Goal: Information Seeking & Learning: Learn about a topic

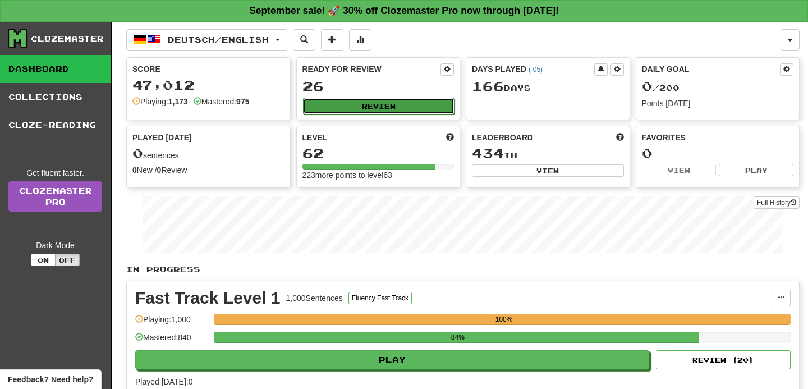
click at [390, 105] on button "Review" at bounding box center [379, 106] width 152 height 17
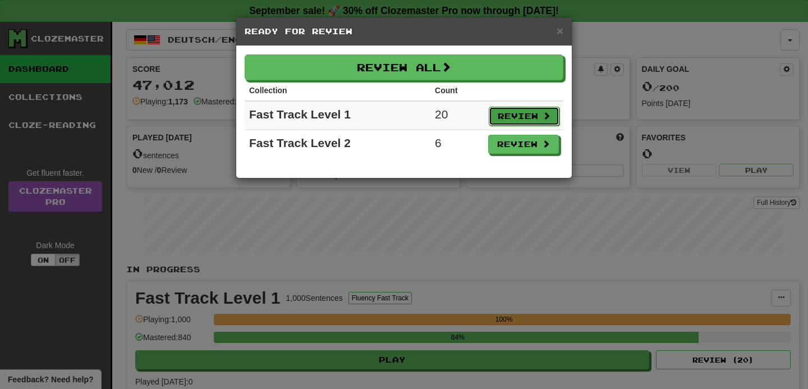
click at [522, 119] on button "Review" at bounding box center [524, 116] width 71 height 19
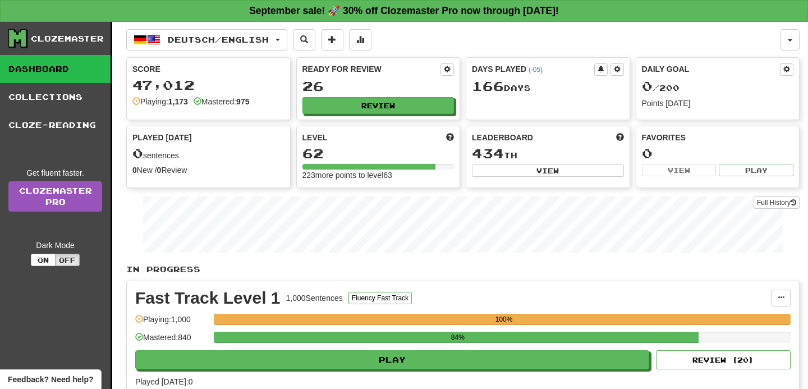
select select "**"
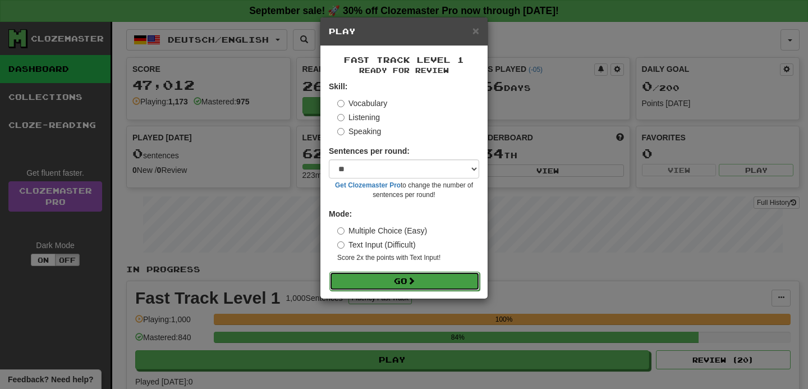
click at [420, 278] on button "Go" at bounding box center [404, 281] width 150 height 19
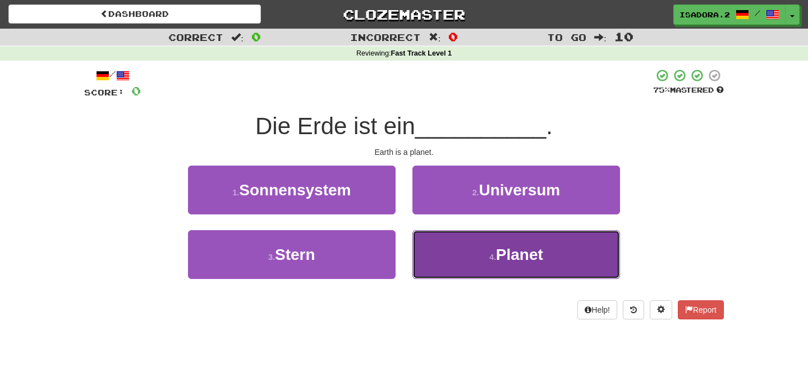
click at [480, 266] on button "4 . Planet" at bounding box center [516, 254] width 208 height 49
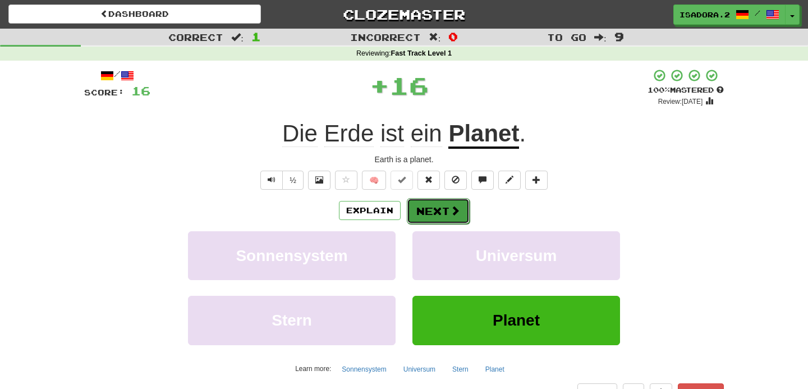
click at [450, 215] on span at bounding box center [455, 210] width 10 height 10
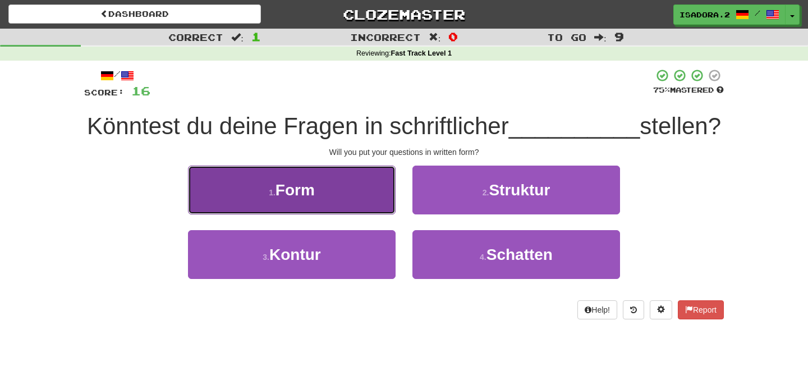
click at [352, 178] on button "1 . Form" at bounding box center [292, 190] width 208 height 49
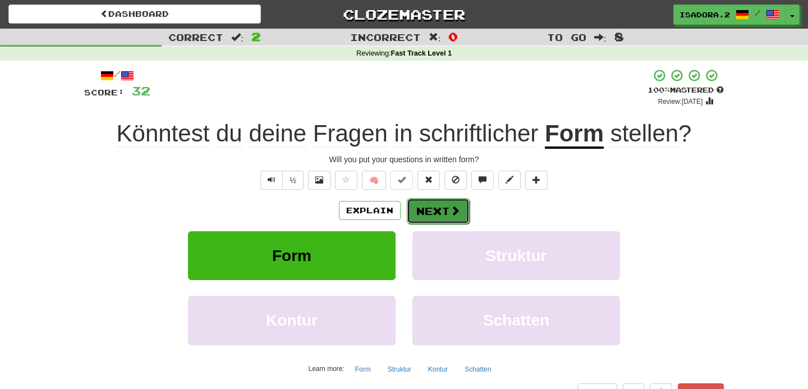
click at [428, 203] on button "Next" at bounding box center [438, 211] width 63 height 26
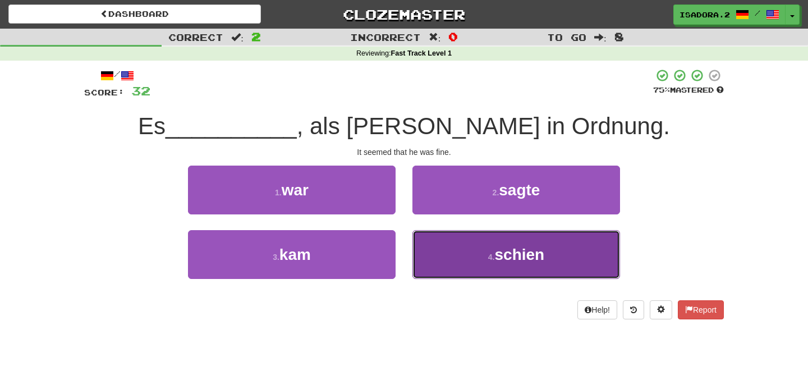
click at [449, 264] on button "4 . schien" at bounding box center [516, 254] width 208 height 49
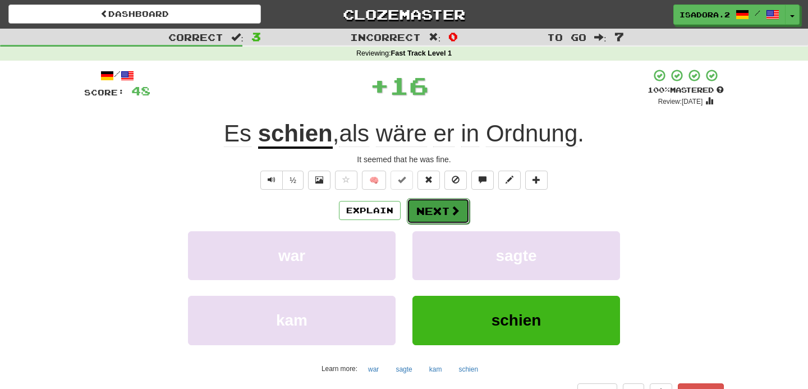
click at [434, 216] on button "Next" at bounding box center [438, 211] width 63 height 26
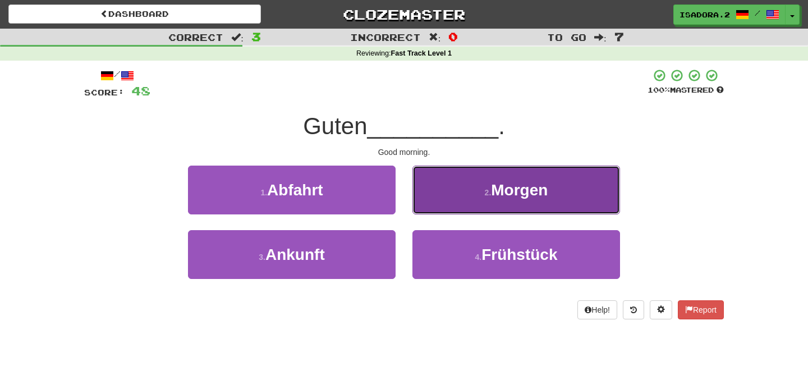
click at [455, 209] on button "2 . Morgen" at bounding box center [516, 190] width 208 height 49
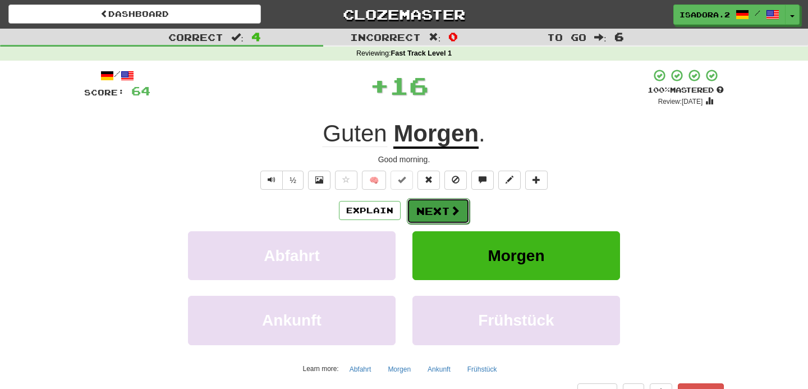
click at [443, 218] on button "Next" at bounding box center [438, 211] width 63 height 26
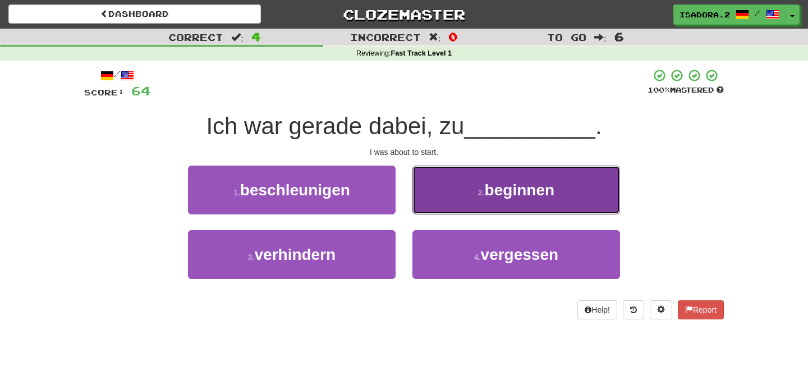
click at [460, 193] on button "2 . beginnen" at bounding box center [516, 190] width 208 height 49
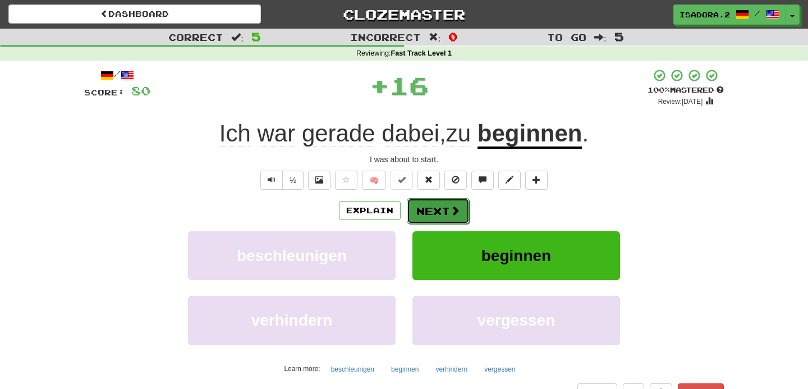
click at [435, 209] on button "Next" at bounding box center [438, 211] width 63 height 26
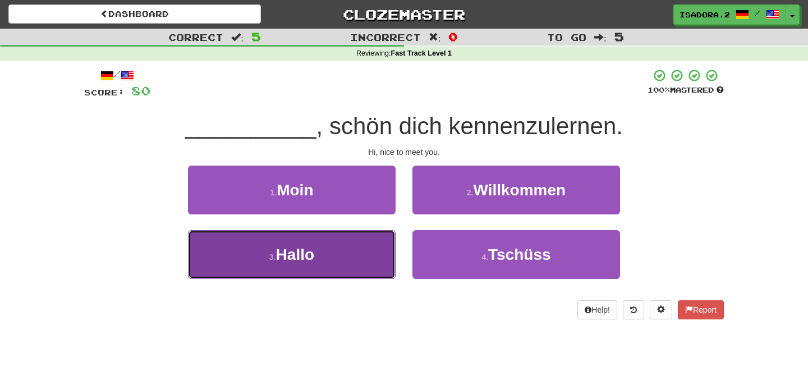
click at [377, 259] on button "3 . Hallo" at bounding box center [292, 254] width 208 height 49
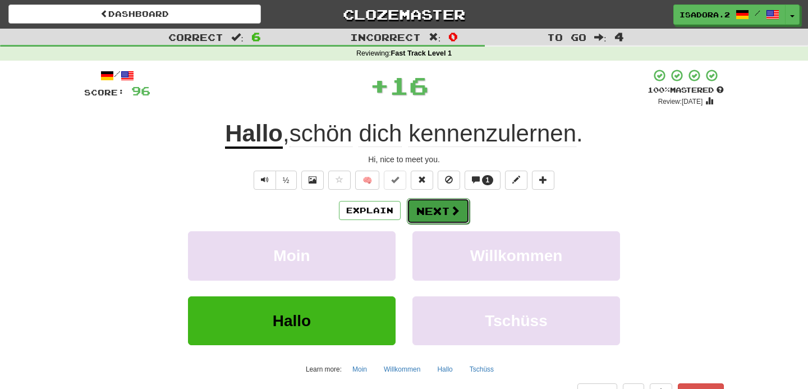
click at [434, 214] on button "Next" at bounding box center [438, 211] width 63 height 26
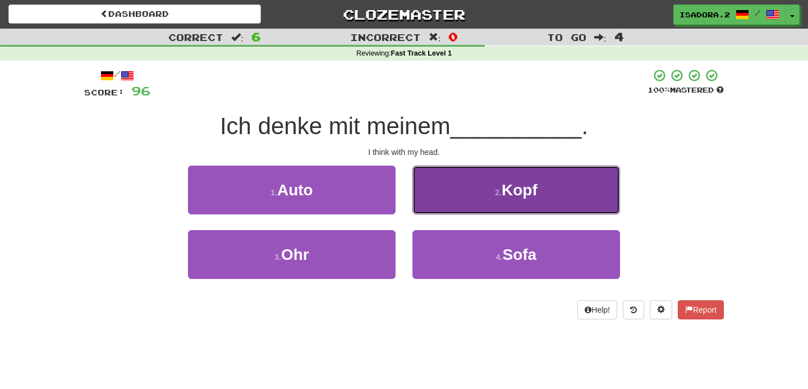
click at [458, 199] on button "2 . Kopf" at bounding box center [516, 190] width 208 height 49
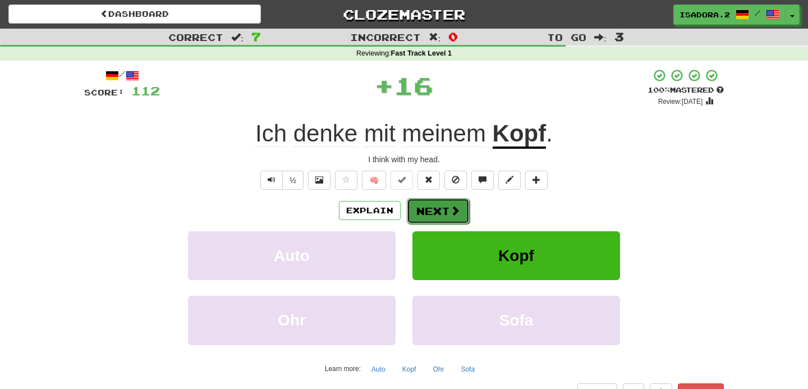
click at [450, 207] on span at bounding box center [455, 210] width 10 height 10
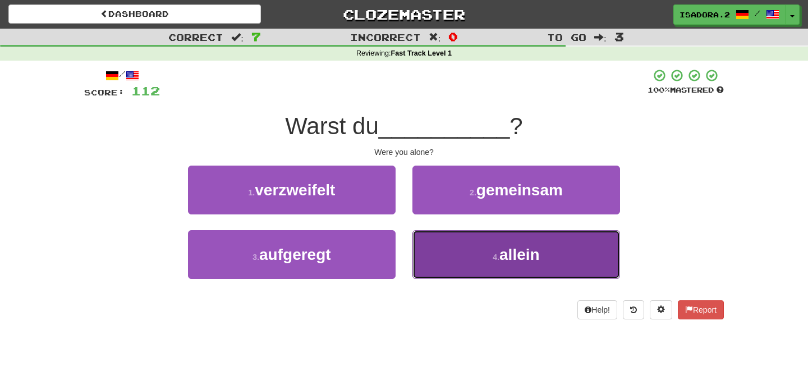
click at [471, 246] on button "4 . allein" at bounding box center [516, 254] width 208 height 49
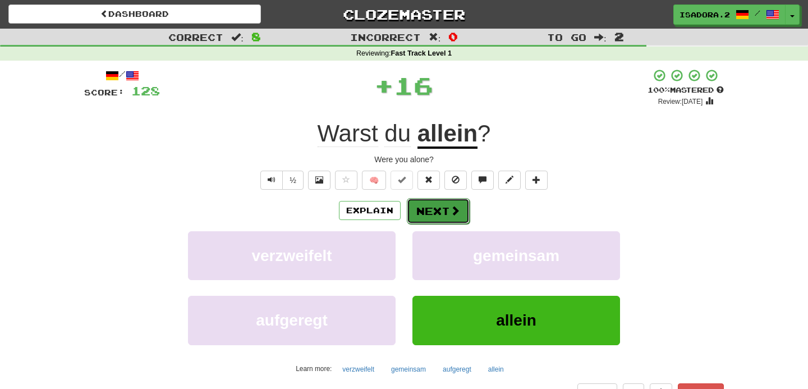
click at [448, 211] on button "Next" at bounding box center [438, 211] width 63 height 26
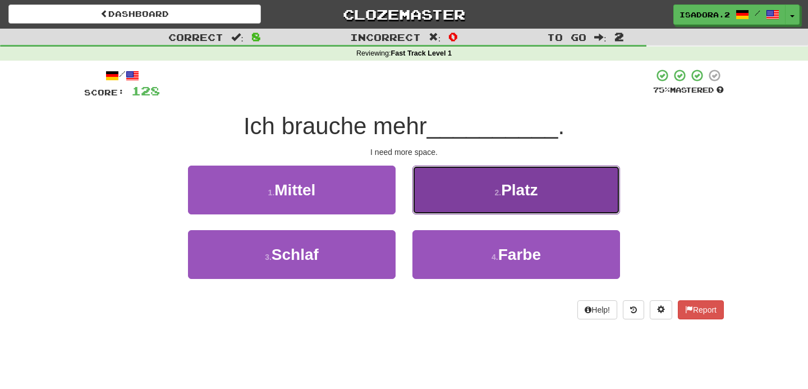
click at [458, 192] on button "2 . Platz" at bounding box center [516, 190] width 208 height 49
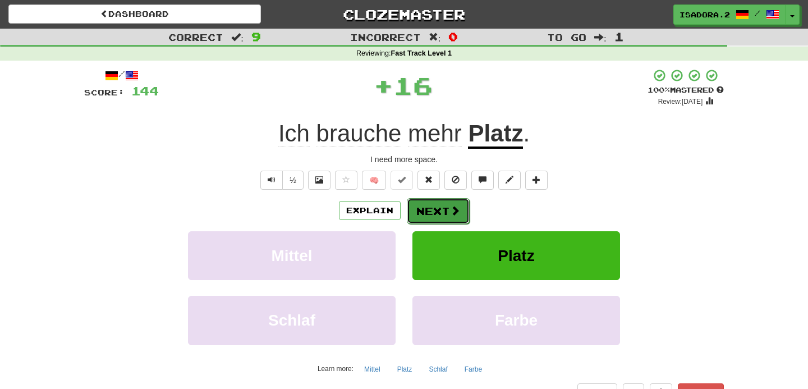
click at [441, 217] on button "Next" at bounding box center [438, 211] width 63 height 26
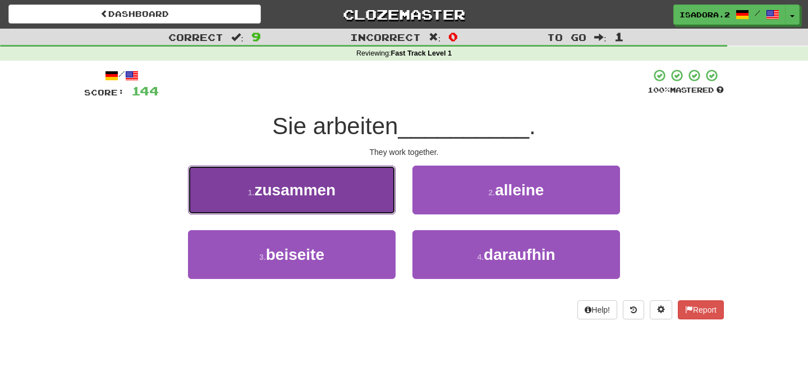
click at [343, 204] on button "1 . zusammen" at bounding box center [292, 190] width 208 height 49
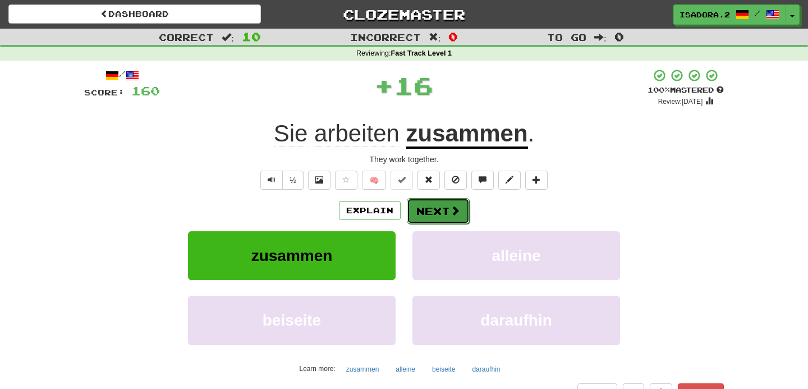
click at [435, 219] on button "Next" at bounding box center [438, 211] width 63 height 26
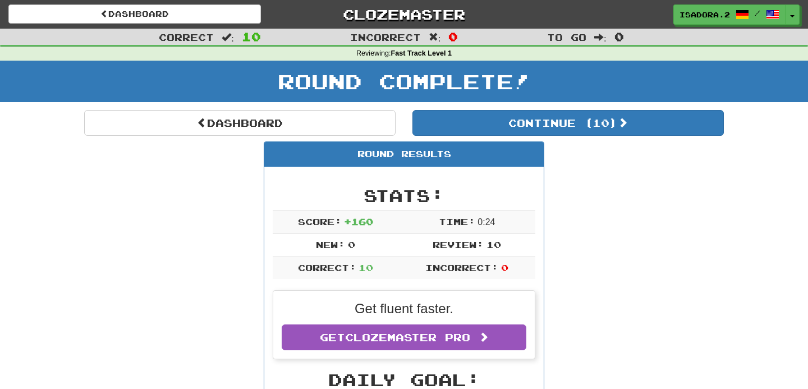
click at [554, 107] on div "Round Complete!" at bounding box center [404, 85] width 808 height 49
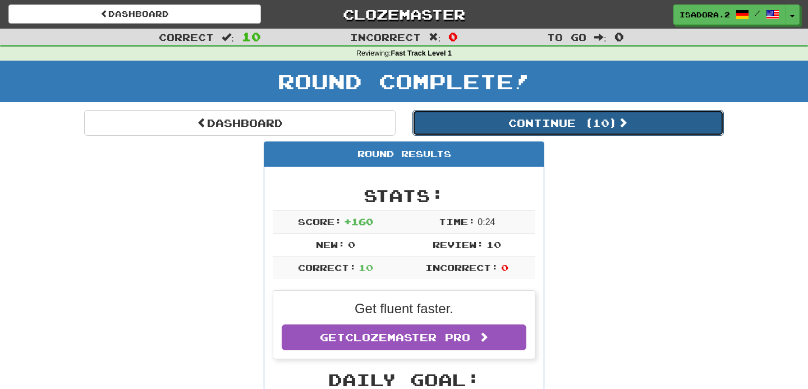
click at [554, 113] on button "Continue ( 10 )" at bounding box center [567, 123] width 311 height 26
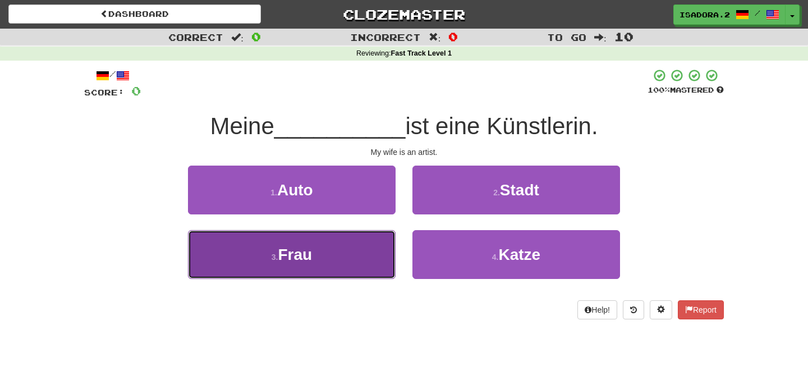
click at [374, 255] on button "3 . Frau" at bounding box center [292, 254] width 208 height 49
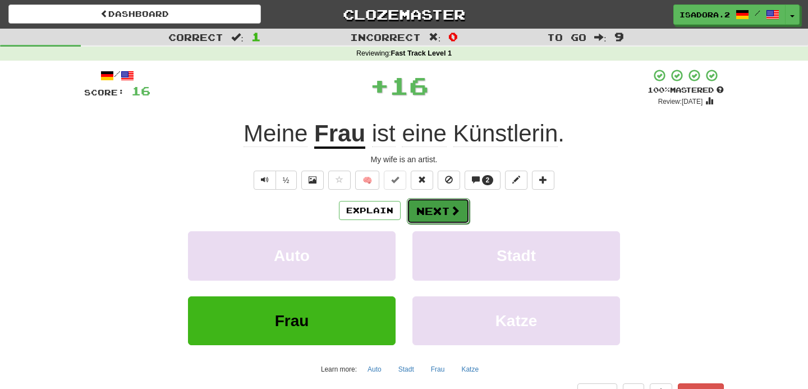
click at [437, 215] on button "Next" at bounding box center [438, 211] width 63 height 26
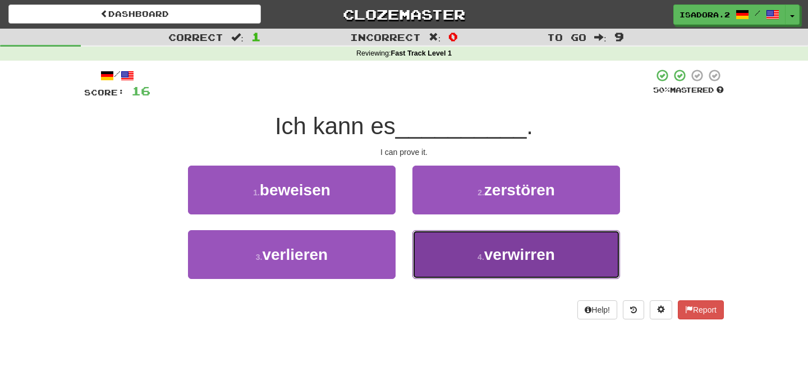
click at [470, 242] on button "4 . verwirren" at bounding box center [516, 254] width 208 height 49
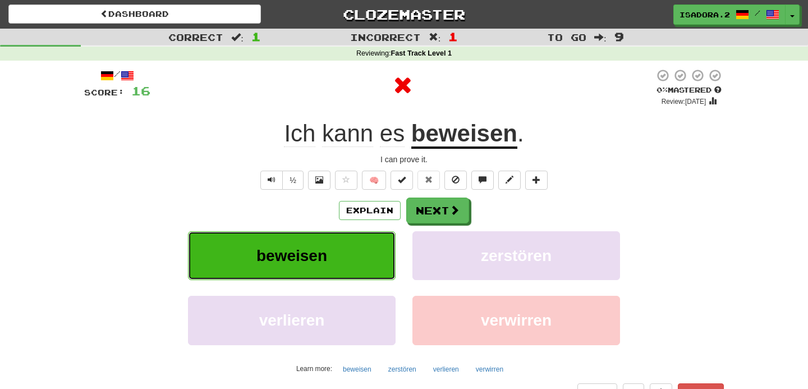
click at [333, 250] on button "beweisen" at bounding box center [292, 255] width 208 height 49
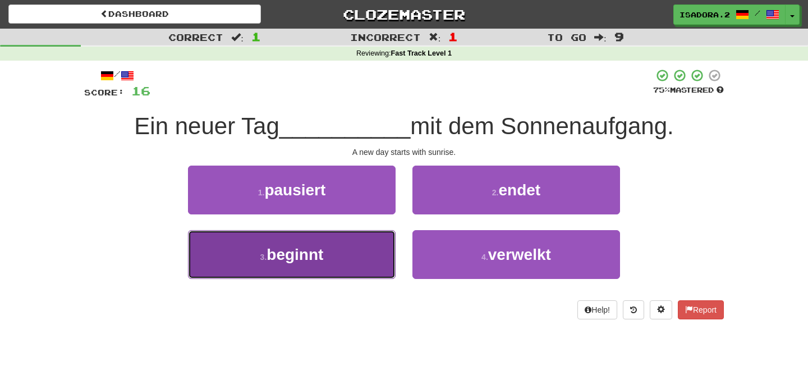
click at [365, 259] on button "3 . beginnt" at bounding box center [292, 254] width 208 height 49
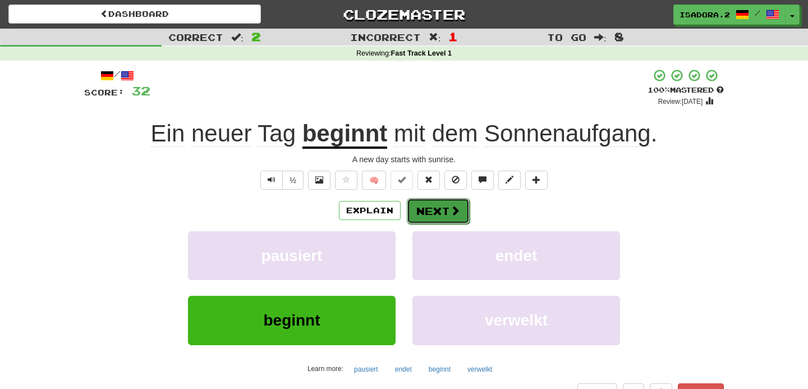
click at [437, 207] on button "Next" at bounding box center [438, 211] width 63 height 26
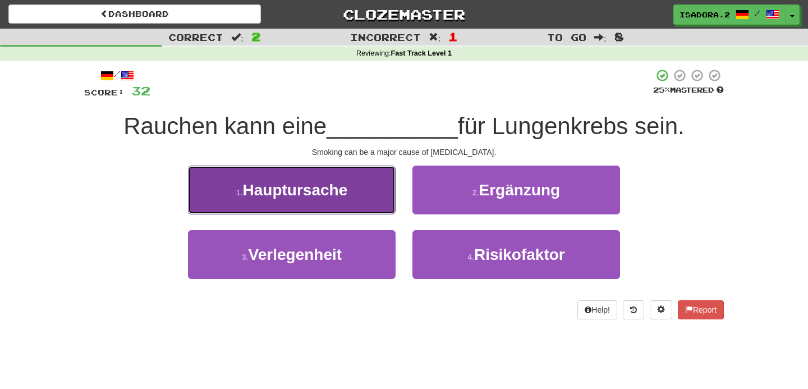
click at [356, 199] on button "1 . Hauptursache" at bounding box center [292, 190] width 208 height 49
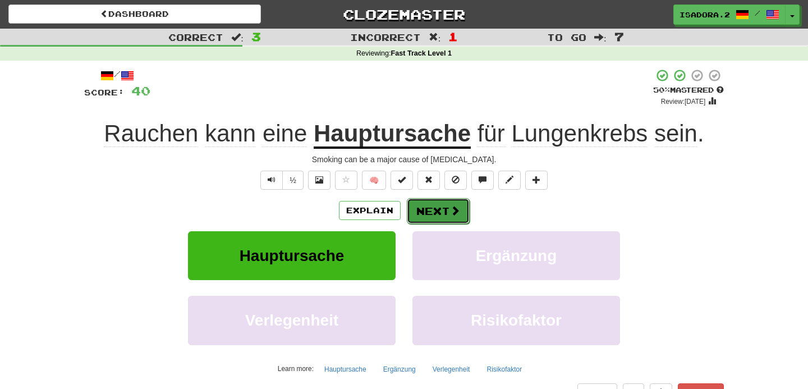
click at [419, 213] on button "Next" at bounding box center [438, 211] width 63 height 26
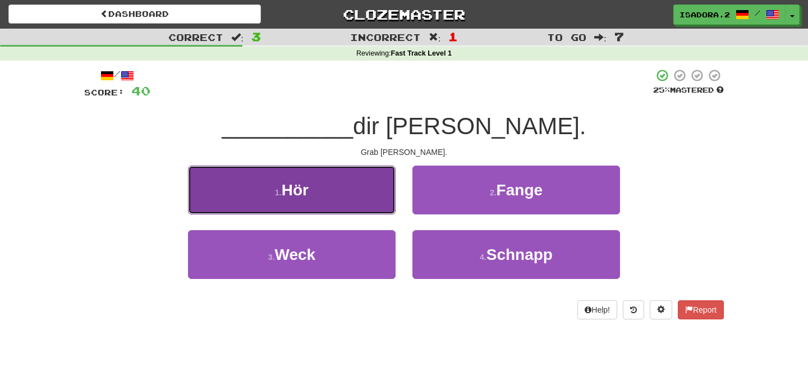
click at [345, 187] on button "1 . Hör" at bounding box center [292, 190] width 208 height 49
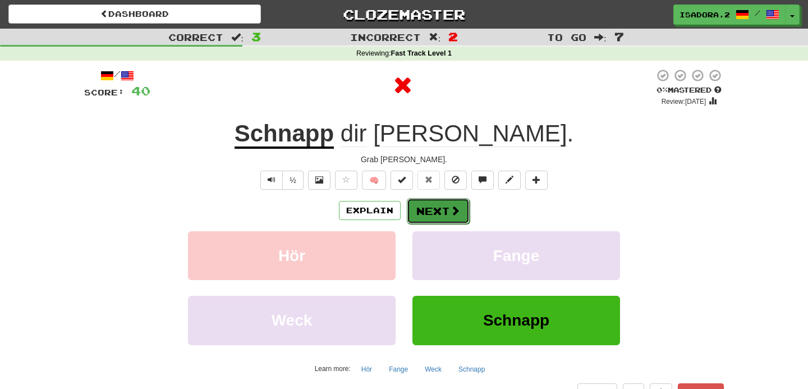
click at [433, 208] on button "Next" at bounding box center [438, 211] width 63 height 26
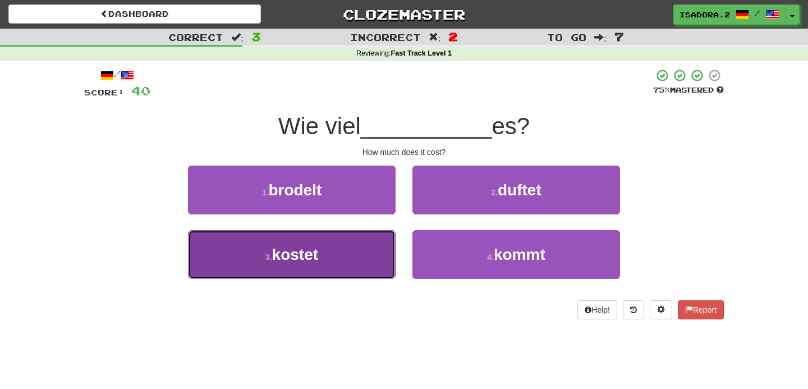
click at [360, 242] on button "3 . kostet" at bounding box center [292, 254] width 208 height 49
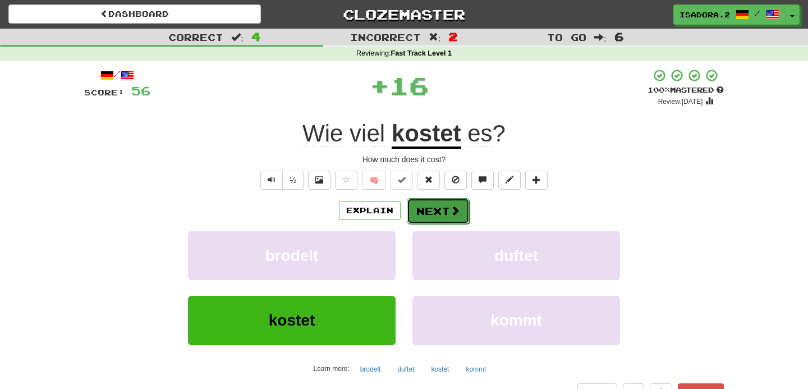
click at [445, 214] on button "Next" at bounding box center [438, 211] width 63 height 26
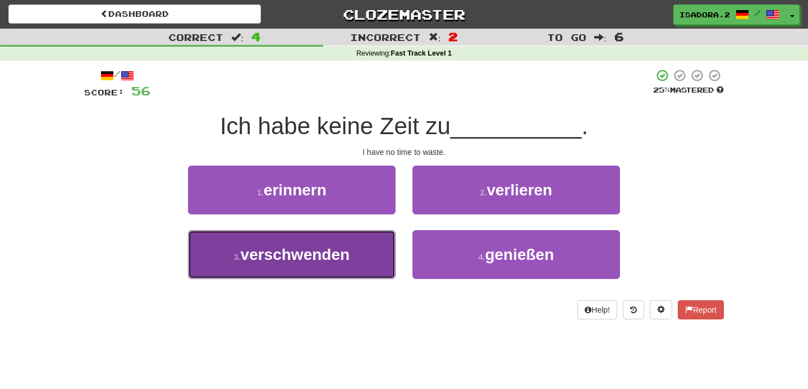
click at [390, 261] on button "3 . verschwenden" at bounding box center [292, 254] width 208 height 49
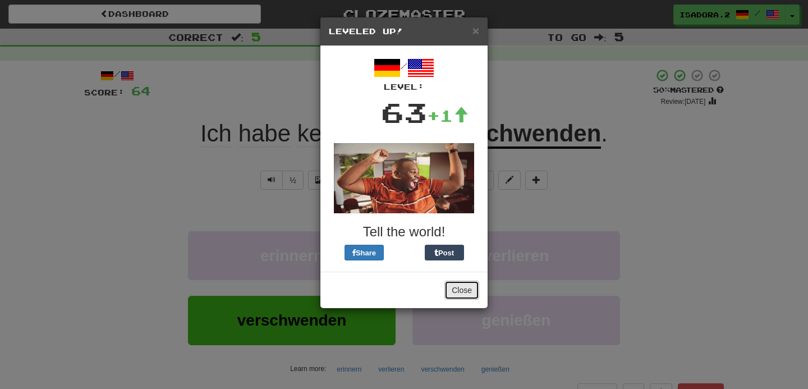
click at [460, 292] on button "Close" at bounding box center [461, 290] width 35 height 19
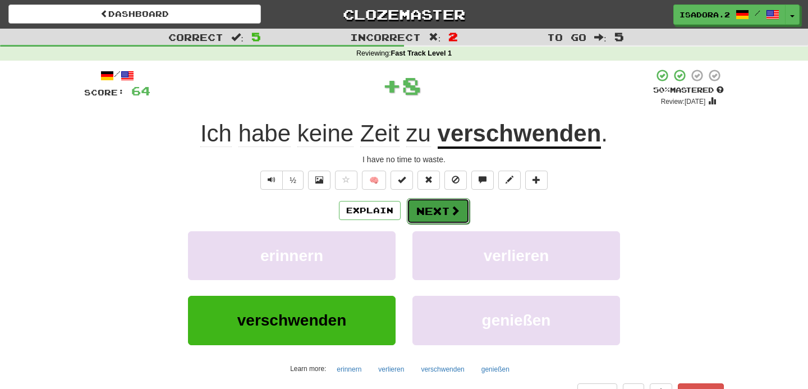
click at [448, 212] on button "Next" at bounding box center [438, 211] width 63 height 26
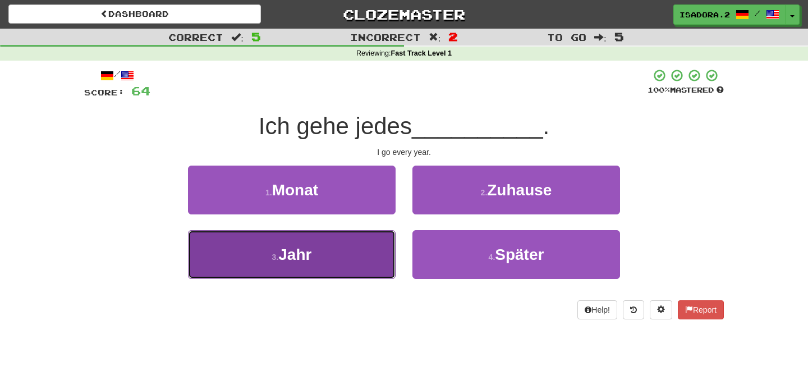
click at [352, 254] on button "3 . Jahr" at bounding box center [292, 254] width 208 height 49
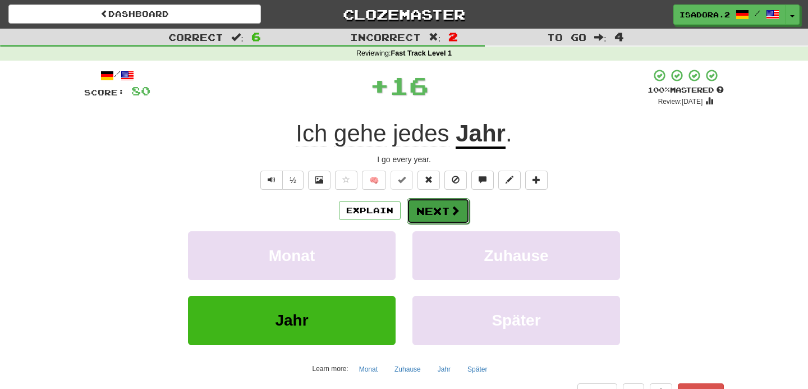
click at [439, 209] on button "Next" at bounding box center [438, 211] width 63 height 26
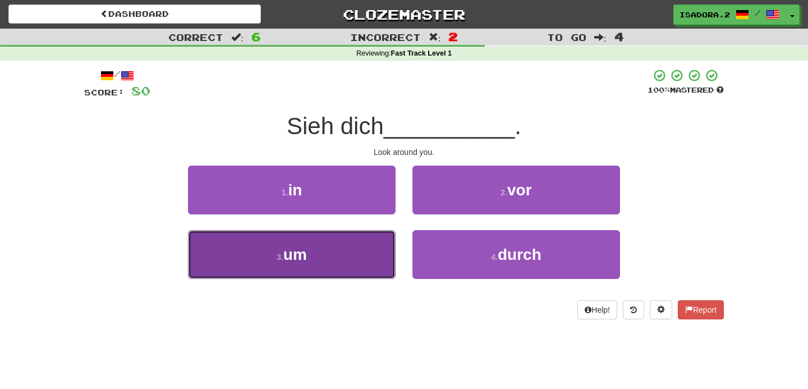
click at [370, 246] on button "3 . um" at bounding box center [292, 254] width 208 height 49
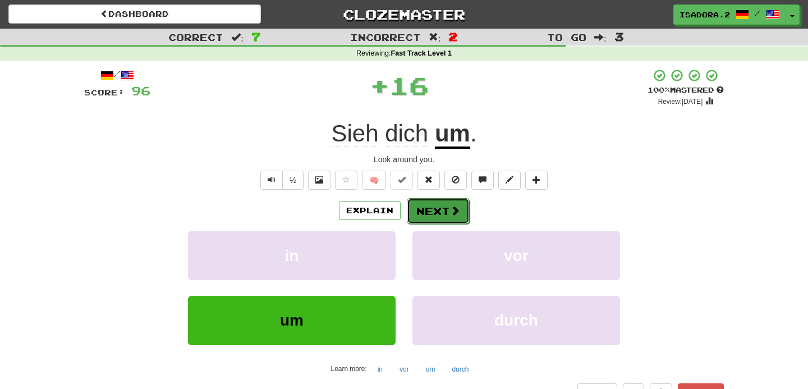
click at [435, 206] on button "Next" at bounding box center [438, 211] width 63 height 26
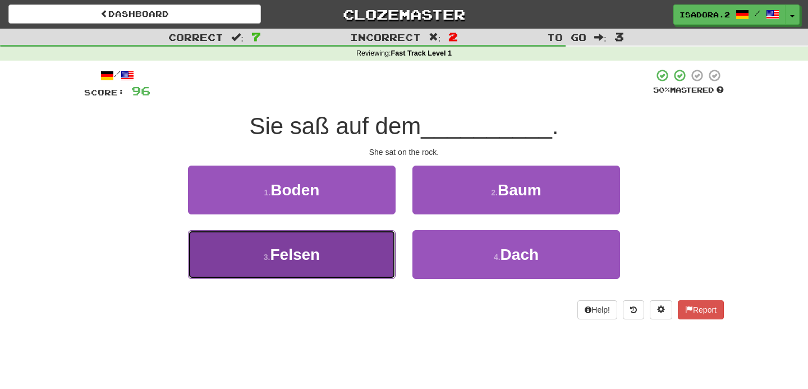
click at [355, 262] on button "3 . Felsen" at bounding box center [292, 254] width 208 height 49
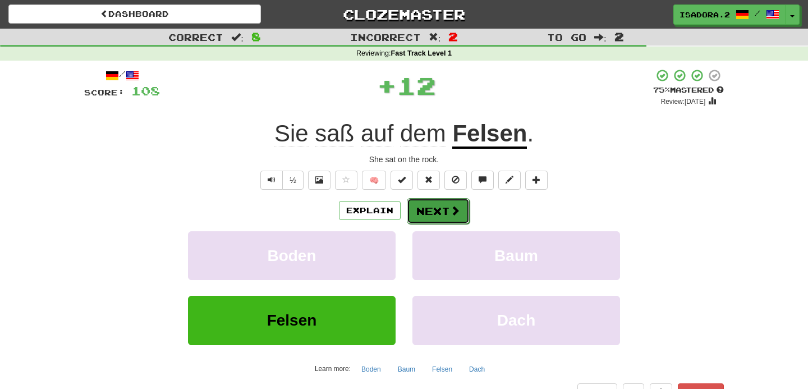
click at [436, 215] on button "Next" at bounding box center [438, 211] width 63 height 26
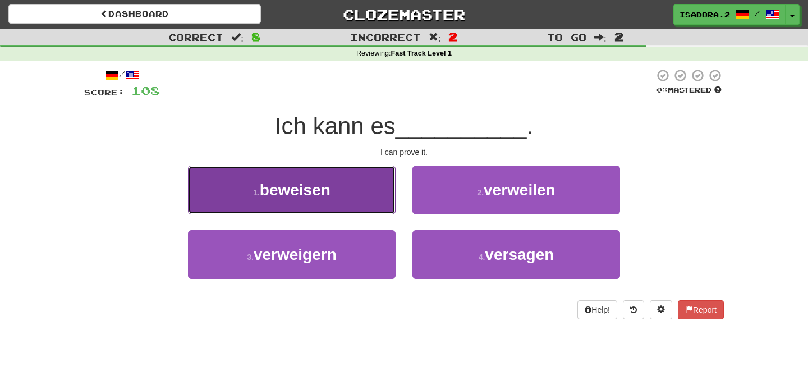
click at [369, 189] on button "1 . beweisen" at bounding box center [292, 190] width 208 height 49
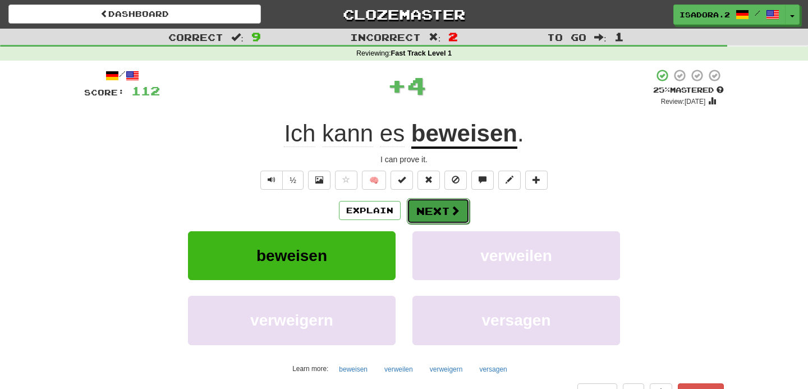
click at [439, 204] on button "Next" at bounding box center [438, 211] width 63 height 26
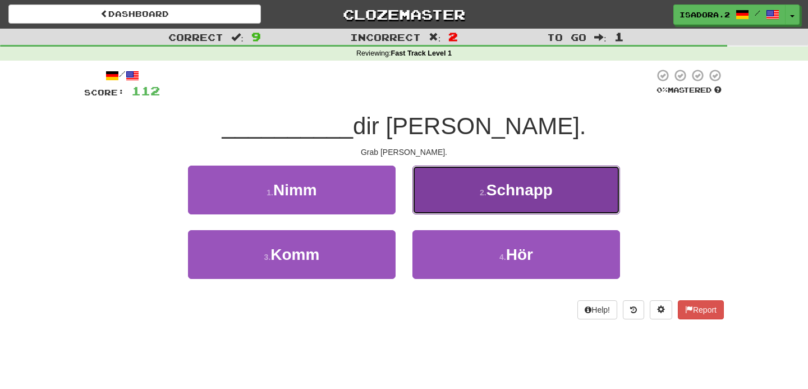
click at [465, 209] on button "2 . Schnapp" at bounding box center [516, 190] width 208 height 49
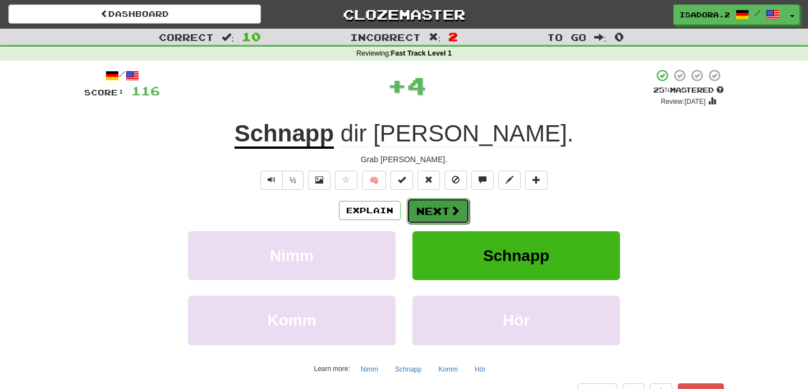
click at [447, 209] on button "Next" at bounding box center [438, 211] width 63 height 26
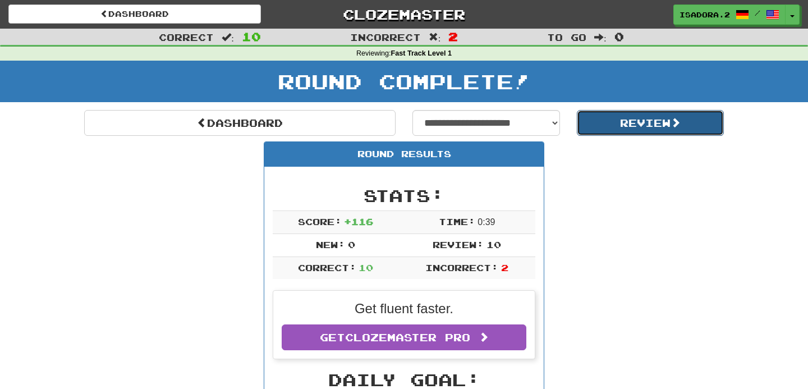
click at [610, 125] on button "Review" at bounding box center [651, 123] width 148 height 26
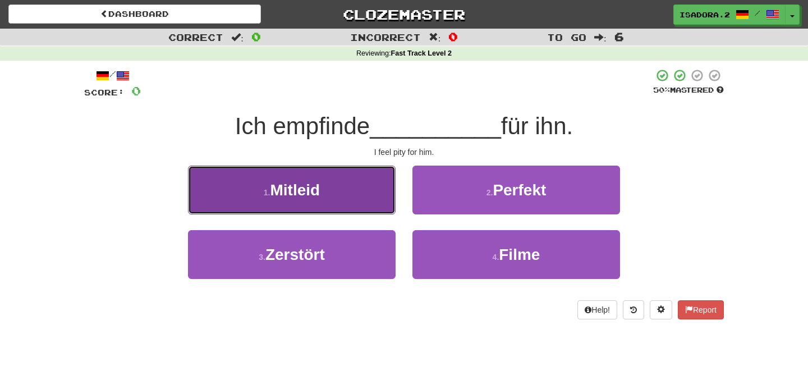
click at [351, 196] on button "1 . Mitleid" at bounding box center [292, 190] width 208 height 49
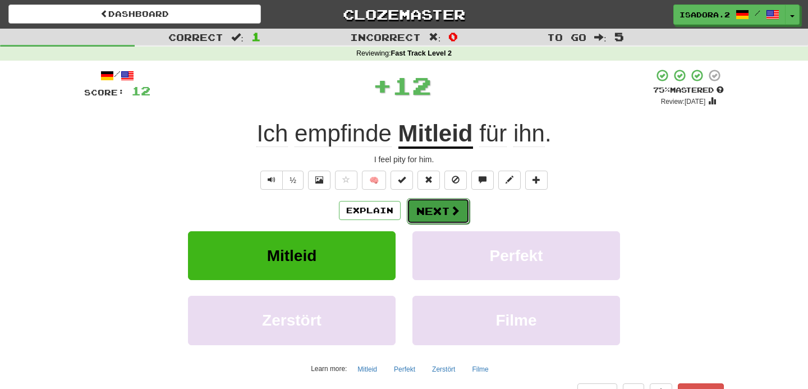
click at [424, 214] on button "Next" at bounding box center [438, 211] width 63 height 26
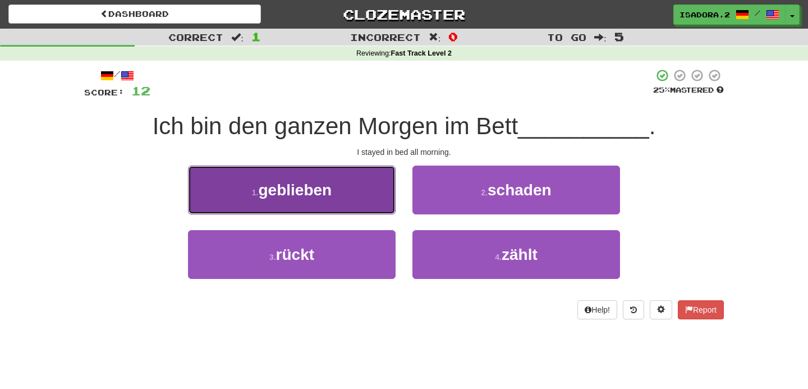
click at [334, 193] on button "1 . geblieben" at bounding box center [292, 190] width 208 height 49
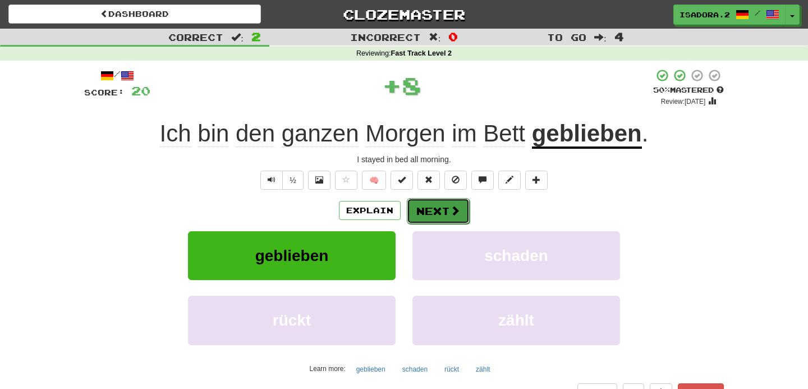
click at [437, 220] on button "Next" at bounding box center [438, 211] width 63 height 26
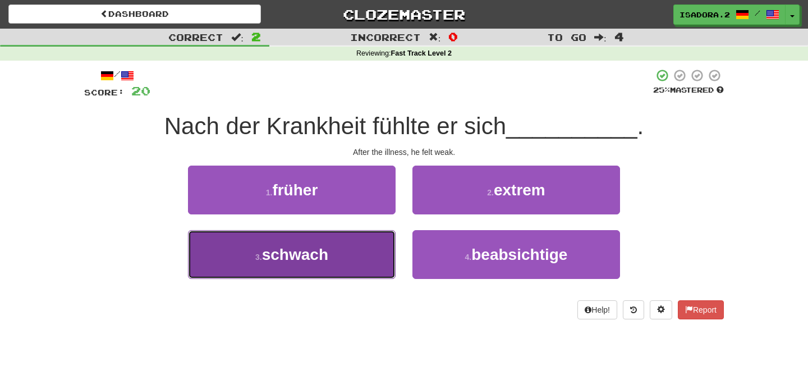
click at [333, 259] on button "3 . schwach" at bounding box center [292, 254] width 208 height 49
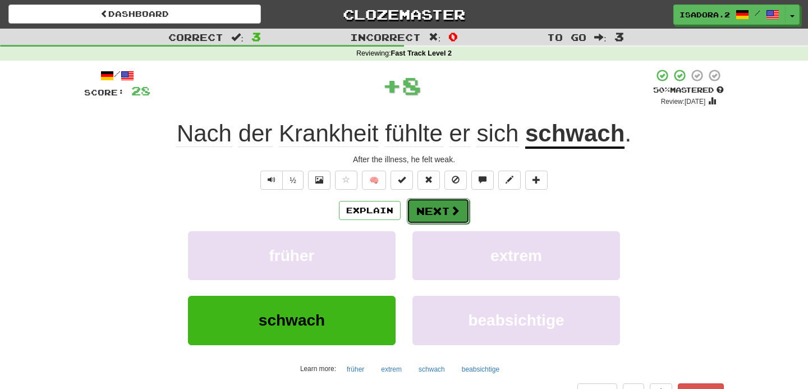
click at [437, 212] on button "Next" at bounding box center [438, 211] width 63 height 26
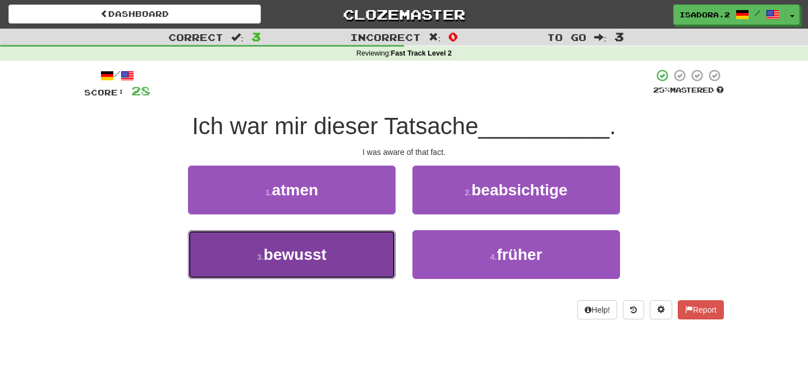
click at [347, 260] on button "3 . bewusst" at bounding box center [292, 254] width 208 height 49
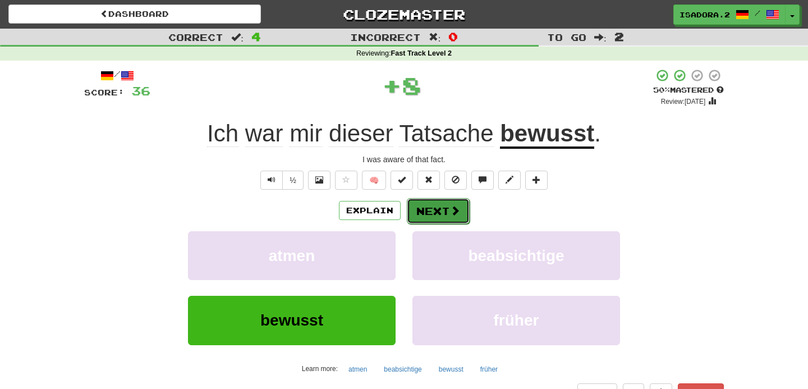
click at [430, 210] on button "Next" at bounding box center [438, 211] width 63 height 26
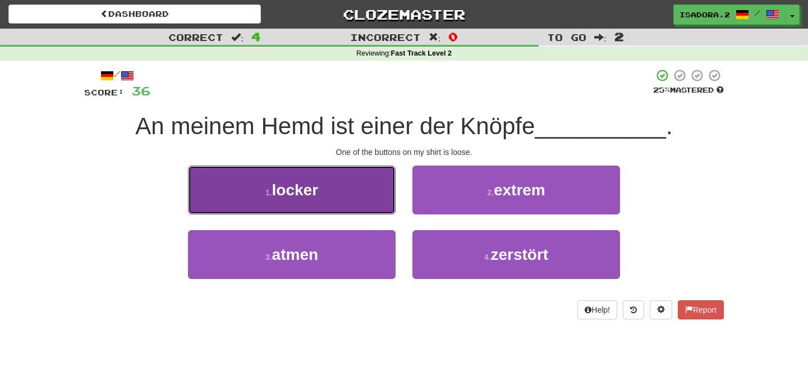
click at [374, 202] on button "1 . locker" at bounding box center [292, 190] width 208 height 49
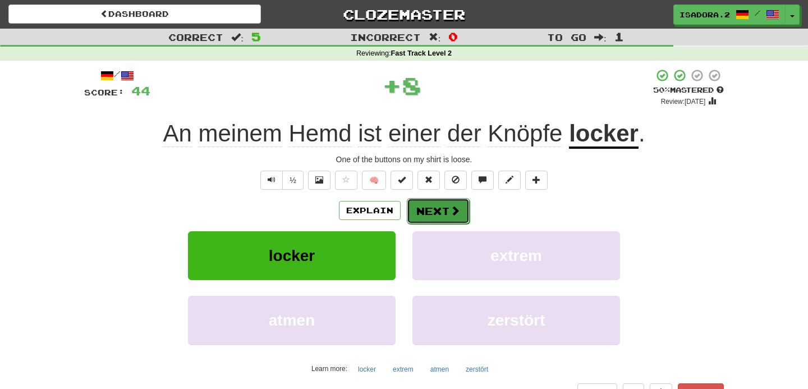
click at [444, 214] on button "Next" at bounding box center [438, 211] width 63 height 26
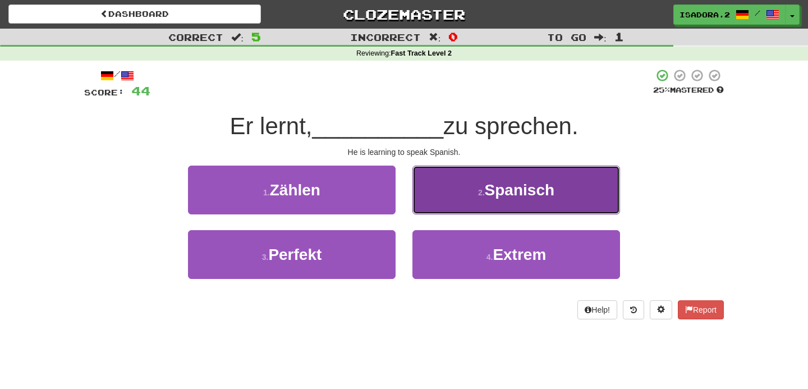
click at [465, 196] on button "2 . Spanisch" at bounding box center [516, 190] width 208 height 49
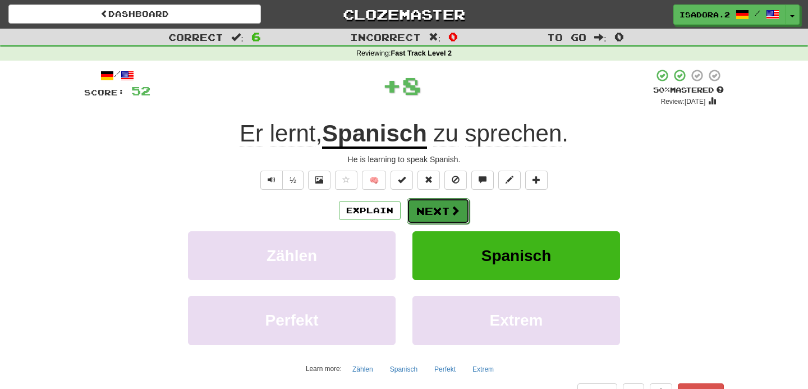
click at [445, 212] on button "Next" at bounding box center [438, 211] width 63 height 26
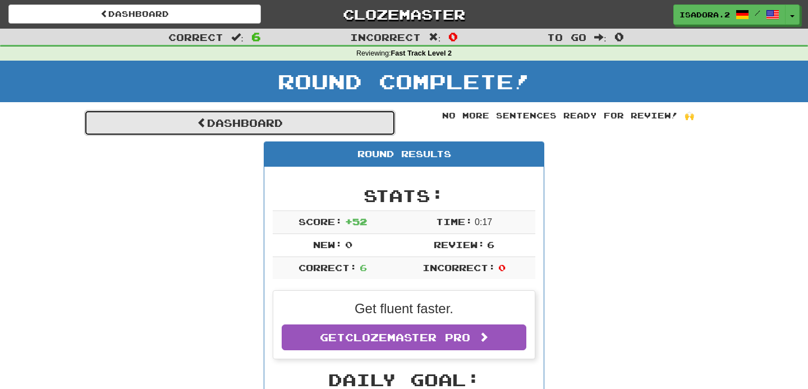
click at [224, 125] on link "Dashboard" at bounding box center [239, 123] width 311 height 26
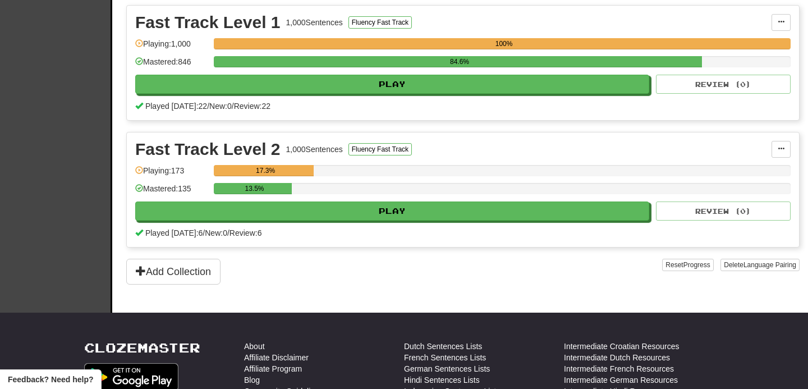
scroll to position [290, 0]
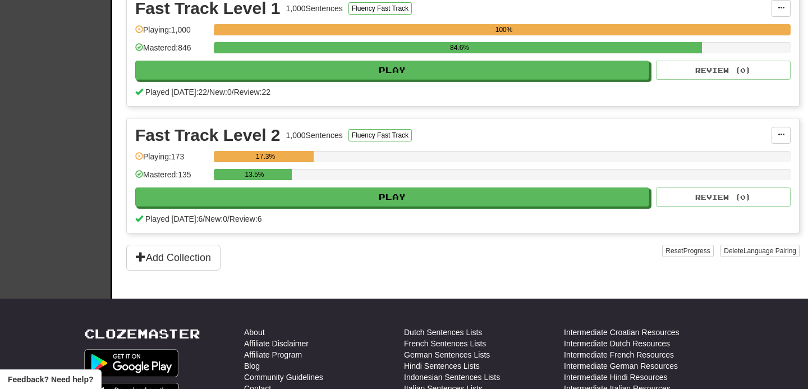
click at [336, 207] on div "Fast Track Level 2 1,000 Sentences Fluency Fast Track Manage Sentences Unpin fr…" at bounding box center [463, 175] width 672 height 114
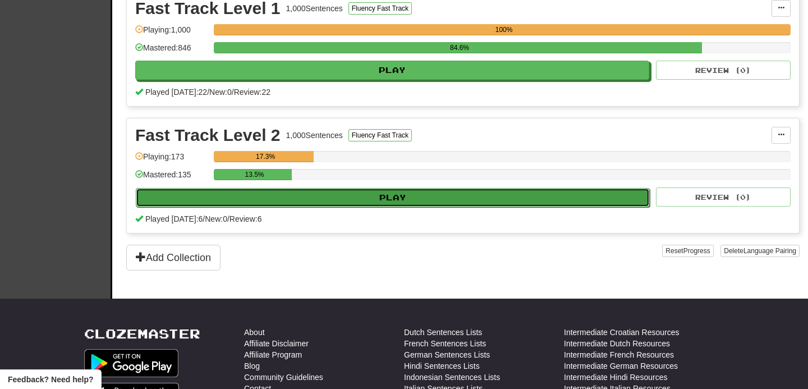
click at [335, 202] on button "Play" at bounding box center [393, 197] width 514 height 19
select select "**"
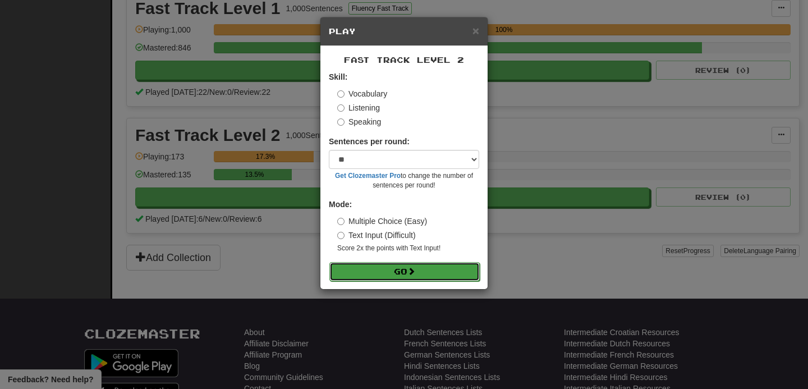
click at [403, 272] on button "Go" at bounding box center [404, 271] width 150 height 19
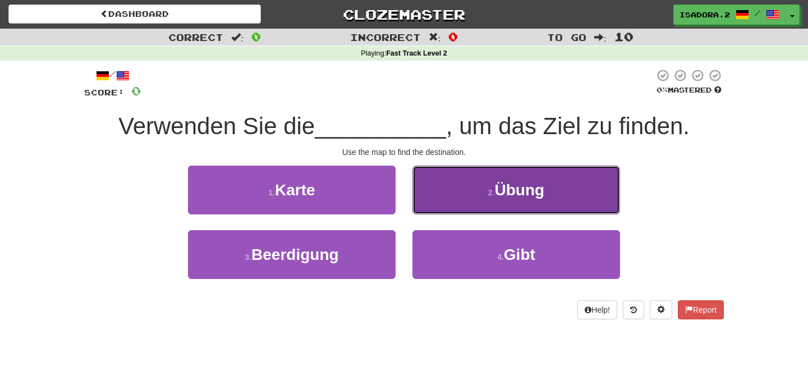
click at [429, 201] on button "2 . Übung" at bounding box center [516, 190] width 208 height 49
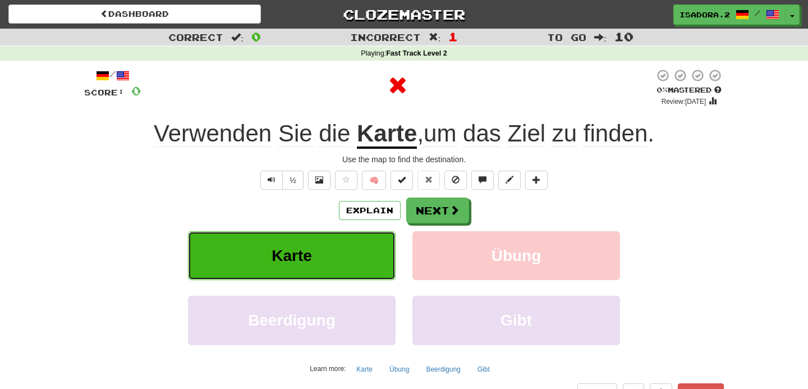
click at [334, 263] on button "Karte" at bounding box center [292, 255] width 208 height 49
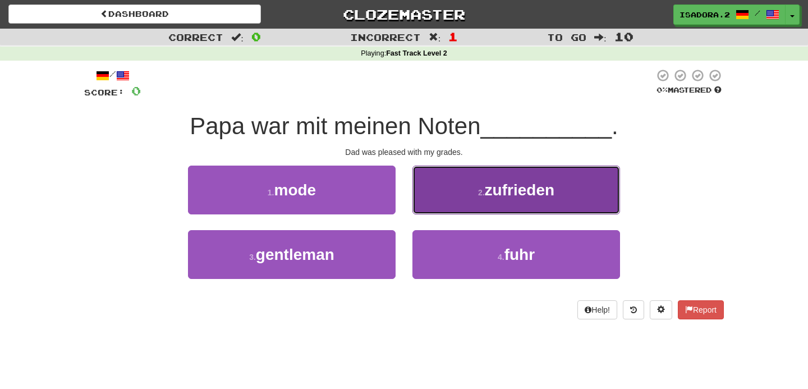
click at [476, 202] on button "2 . zufrieden" at bounding box center [516, 190] width 208 height 49
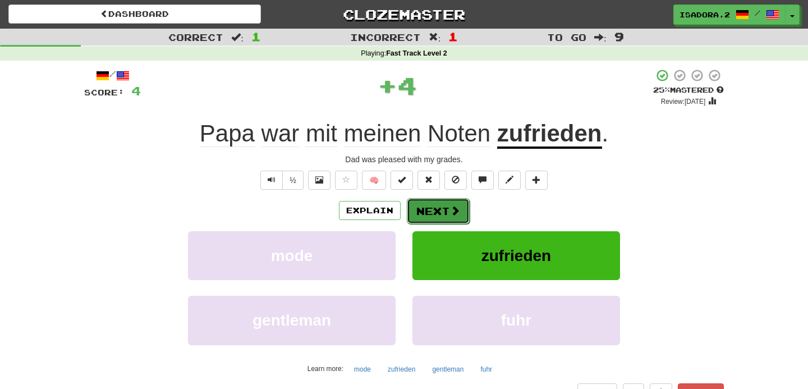
click at [452, 215] on span at bounding box center [455, 210] width 10 height 10
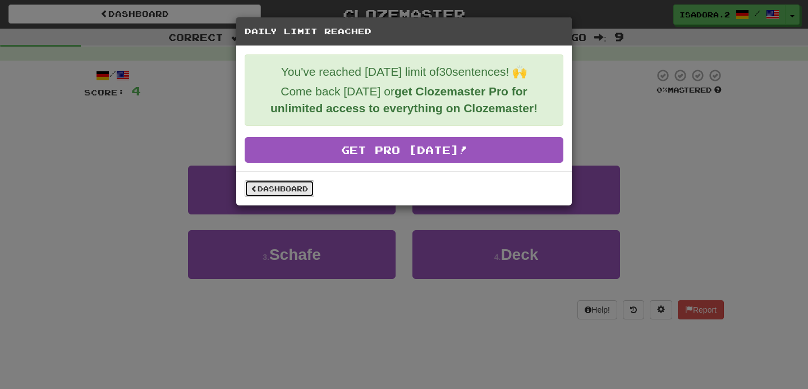
click at [287, 184] on link "Dashboard" at bounding box center [280, 188] width 70 height 17
